Goal: Book appointment/travel/reservation

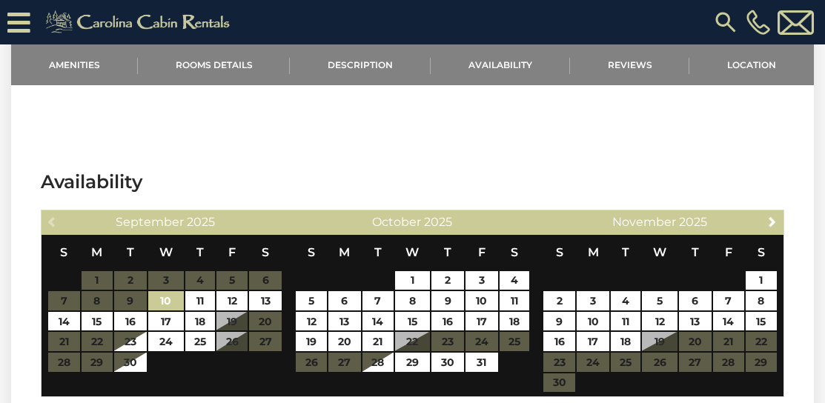
scroll to position [2503, 0]
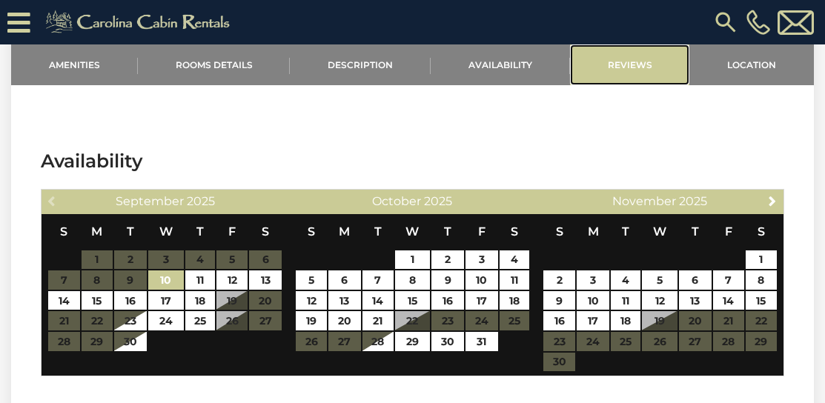
click at [622, 62] on link "Reviews" at bounding box center [630, 64] width 120 height 41
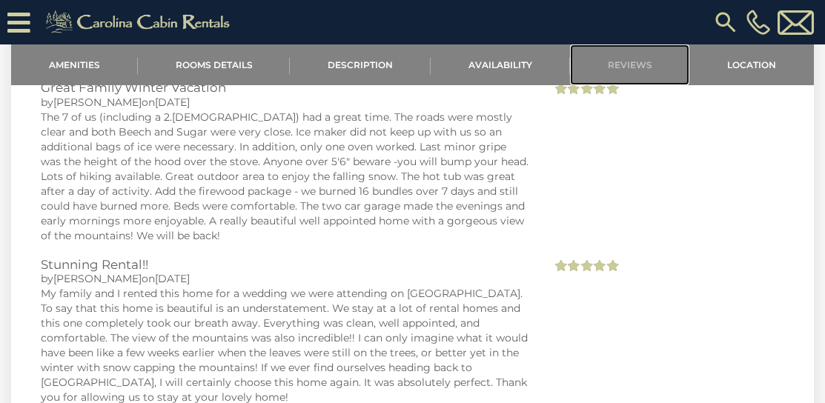
scroll to position [2992, 0]
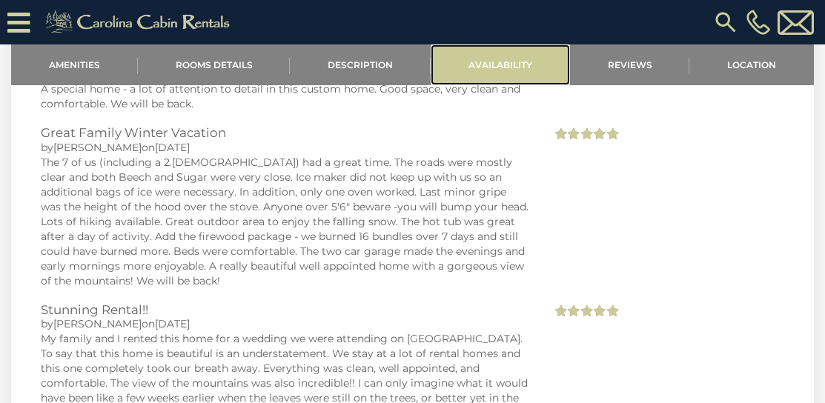
click at [488, 66] on link "Availability" at bounding box center [500, 64] width 139 height 41
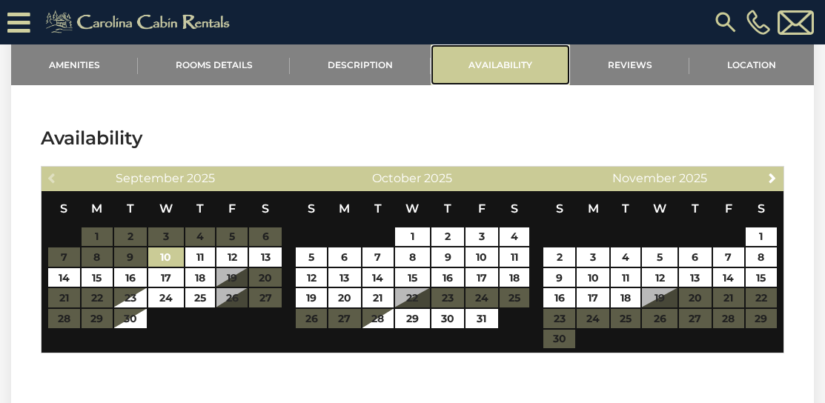
scroll to position [2517, 0]
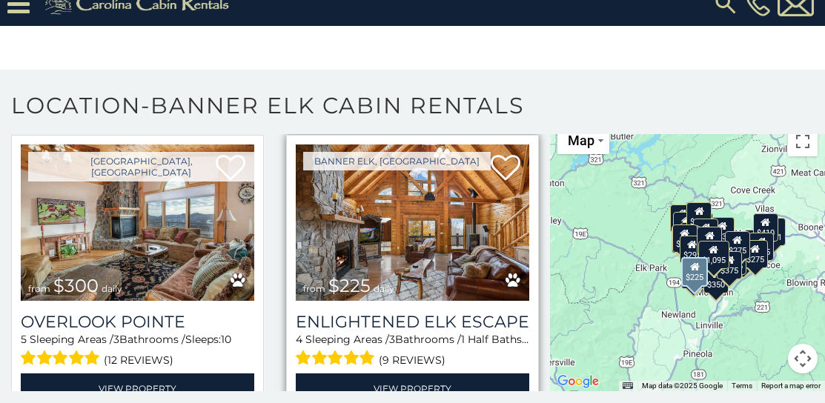
scroll to position [50, 0]
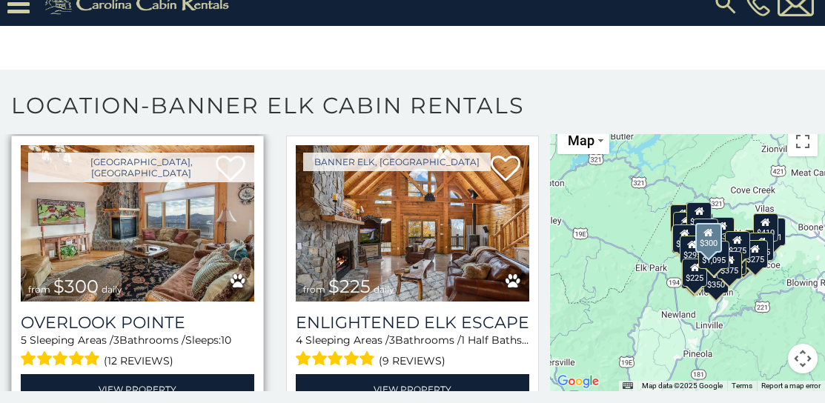
click at [155, 244] on img at bounding box center [138, 223] width 234 height 156
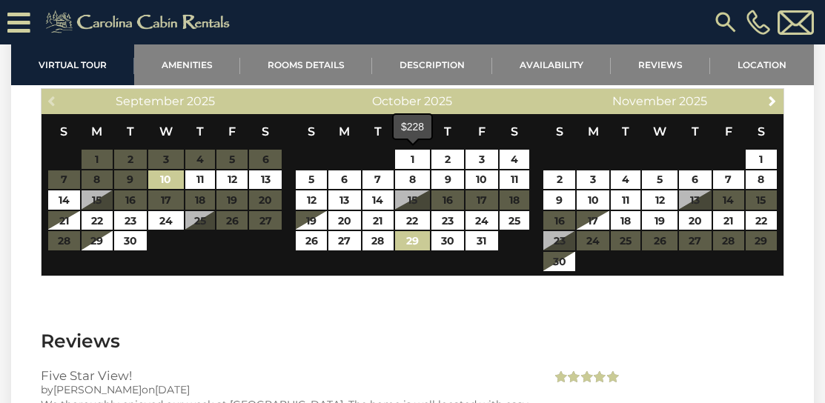
scroll to position [2766, 0]
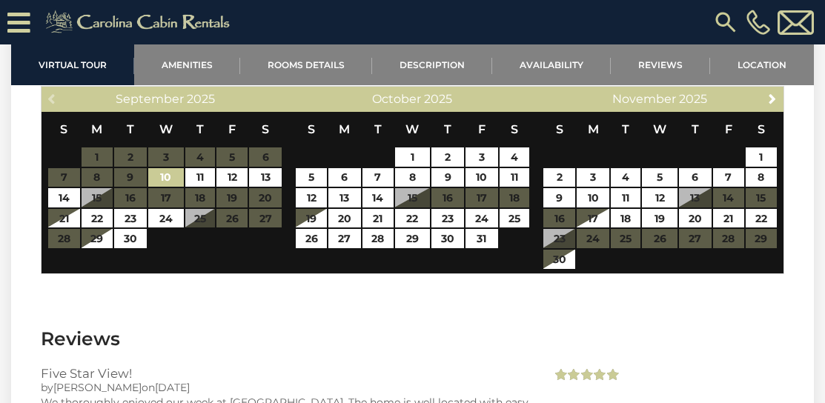
click at [475, 202] on table "S M T W T F S 1 2 3 4 5 6 7 8 9 10 11 12 13 14 15 16 17 18 19 20 21 22 23 24 25…" at bounding box center [412, 180] width 235 height 137
